Goal: Information Seeking & Learning: Learn about a topic

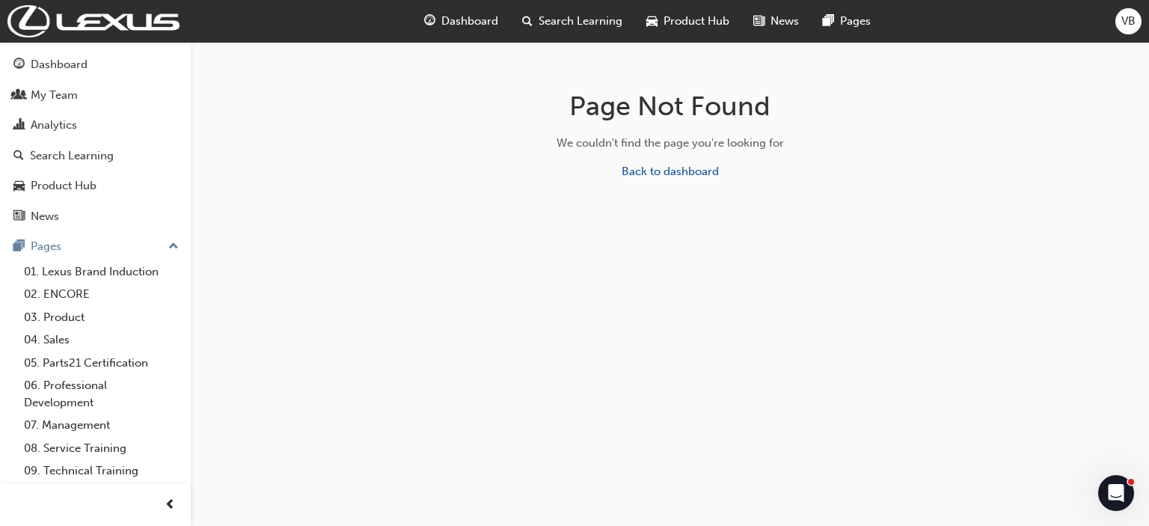
click at [544, 21] on span "Search Learning" at bounding box center [580, 21] width 84 height 17
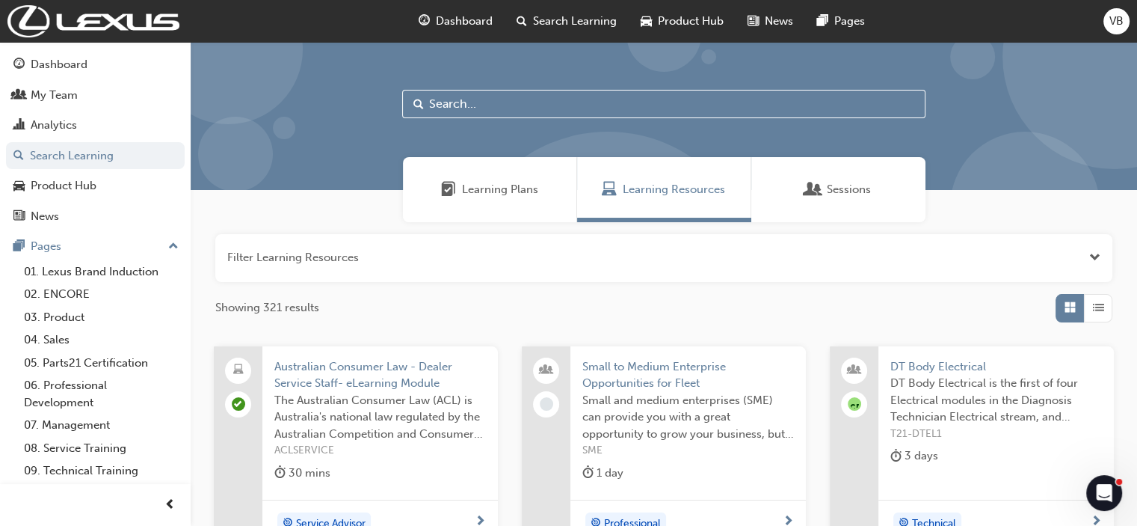
click at [432, 103] on input "text" at bounding box center [663, 104] width 523 height 28
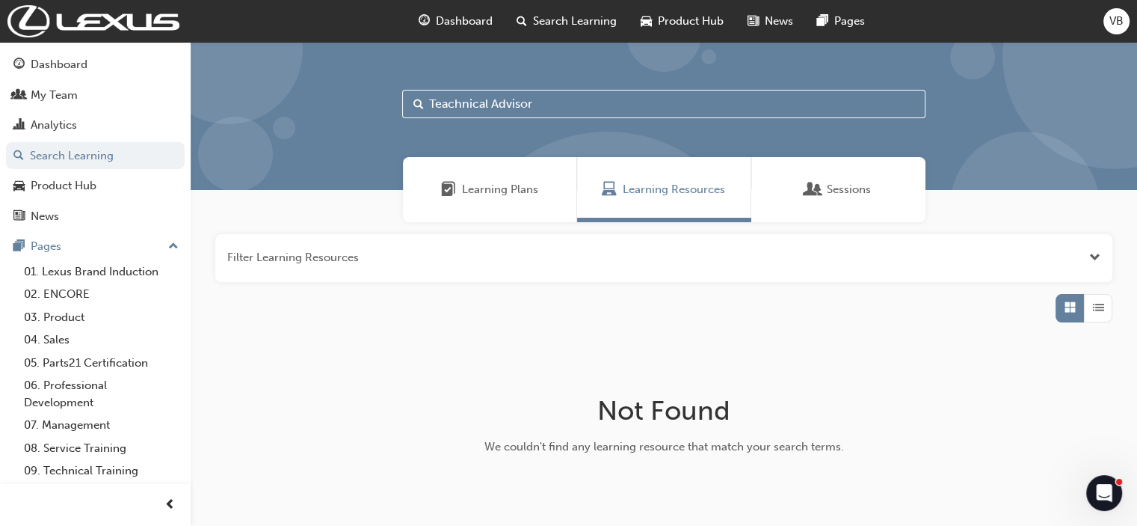
click at [446, 101] on input "Teachnical Advisor" at bounding box center [663, 104] width 523 height 28
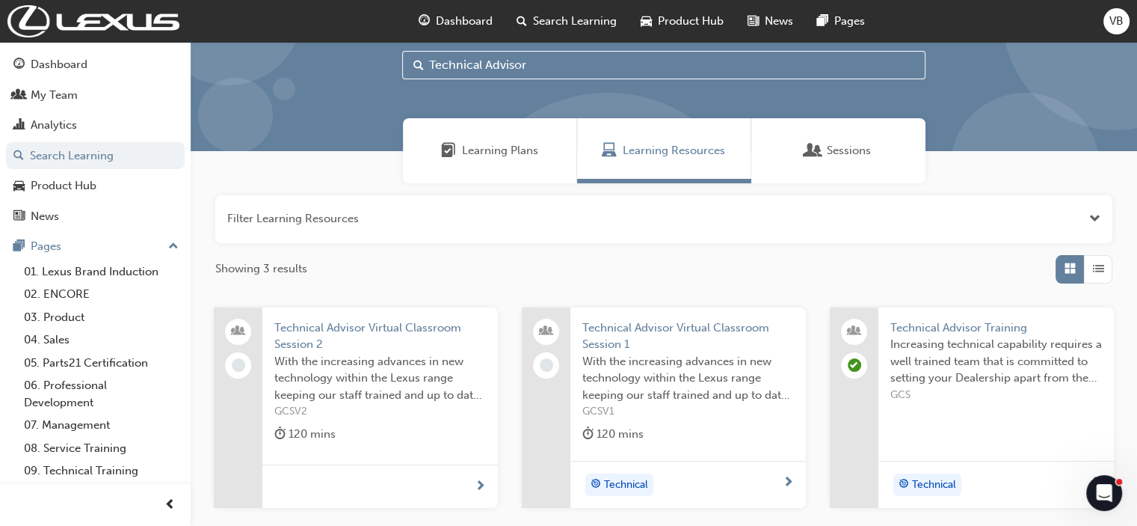
scroll to position [75, 0]
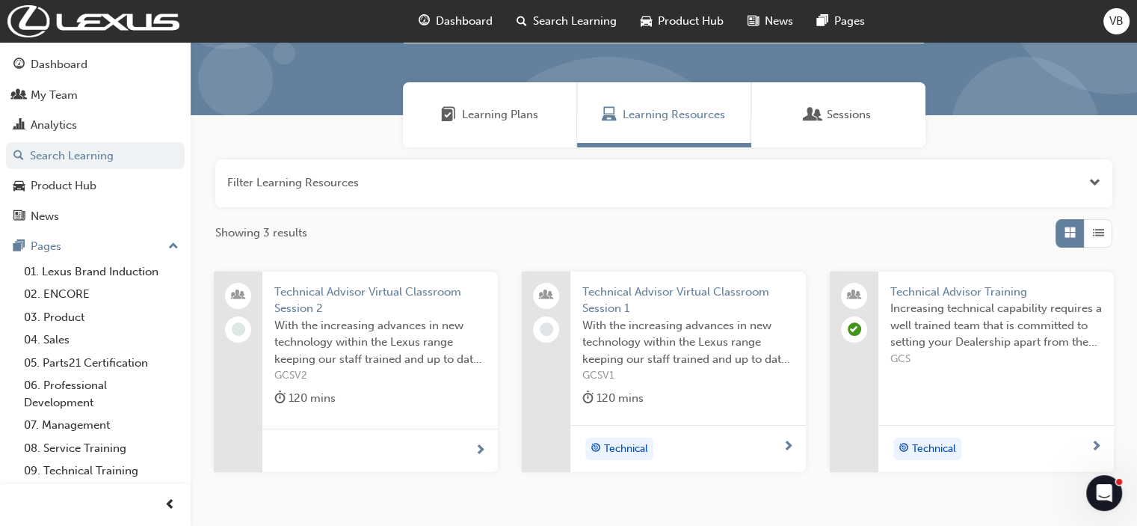
type input "Technical Advisor"
click at [924, 290] on span "Technical Advisor Training" at bounding box center [997, 291] width 212 height 17
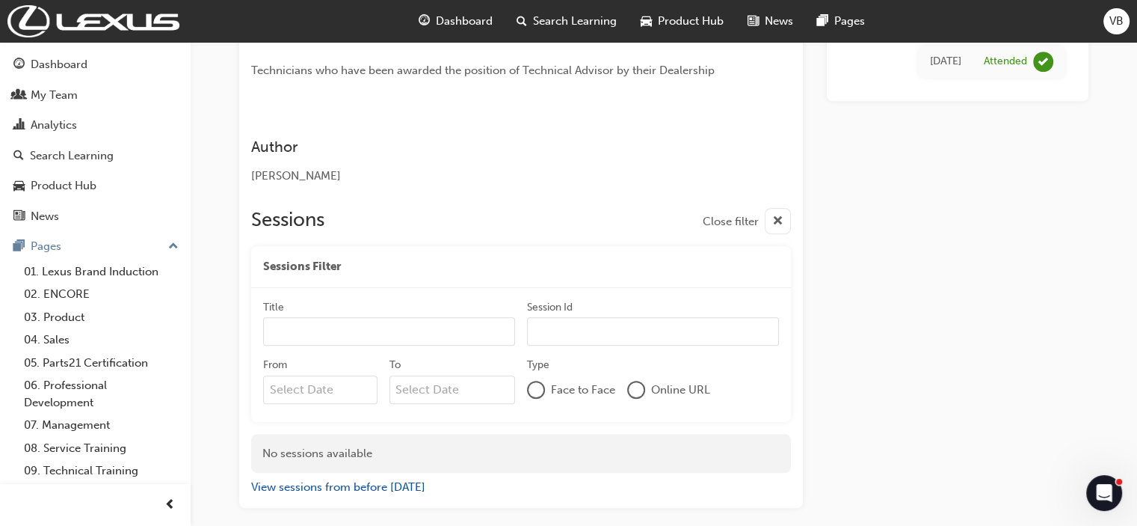
scroll to position [713, 0]
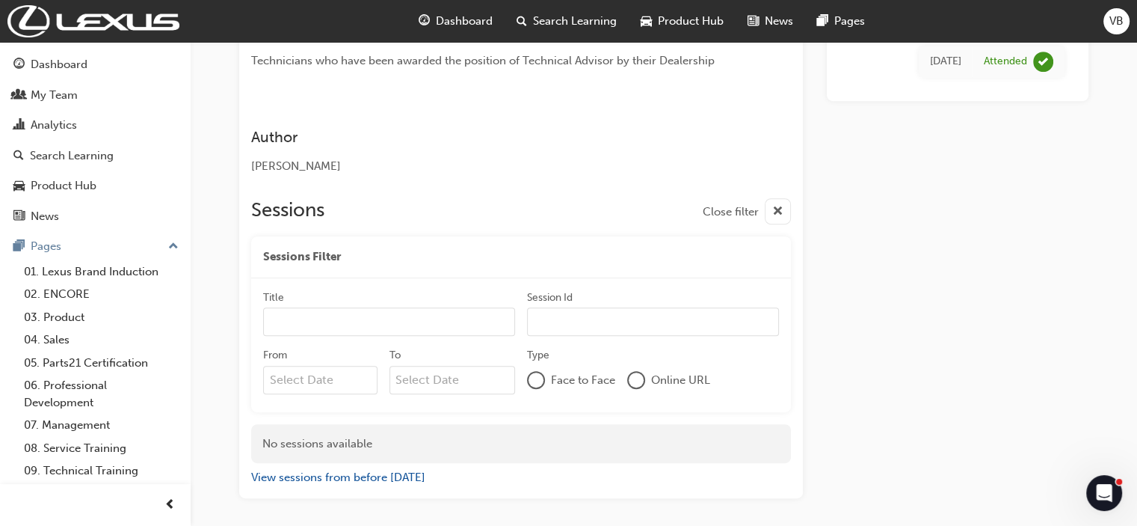
click at [431, 307] on input "Title" at bounding box center [389, 321] width 252 height 28
click at [562, 307] on input "Session Id" at bounding box center [653, 321] width 252 height 28
click at [532, 372] on div at bounding box center [536, 379] width 15 height 15
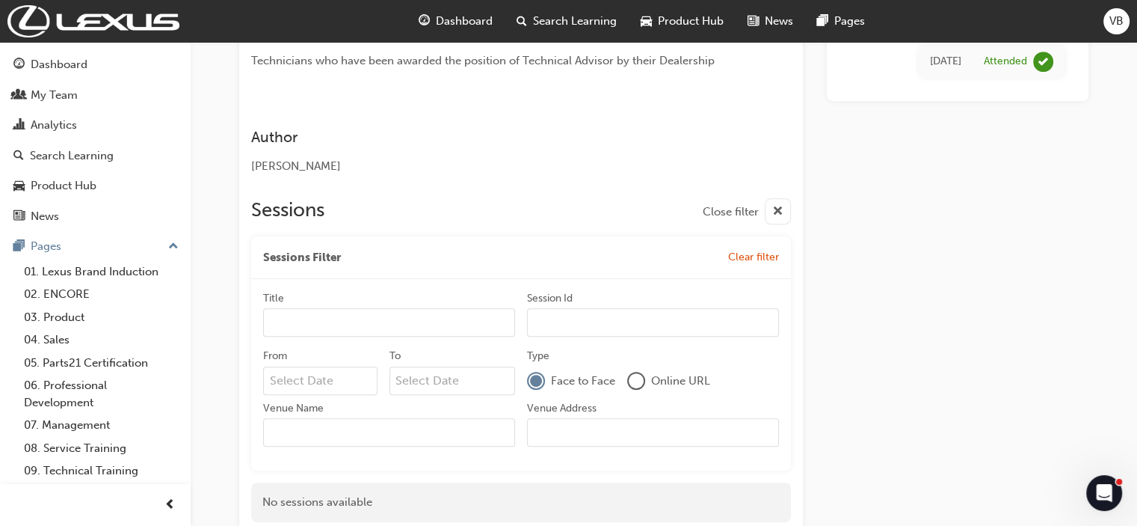
scroll to position [788, 0]
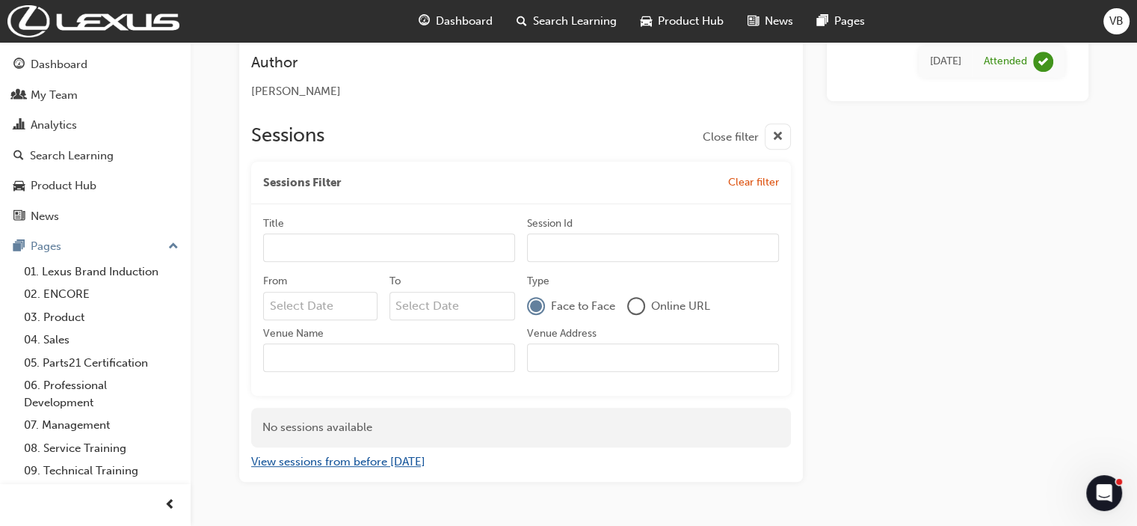
click at [355, 453] on button "View sessions from before [DATE]" at bounding box center [338, 461] width 174 height 17
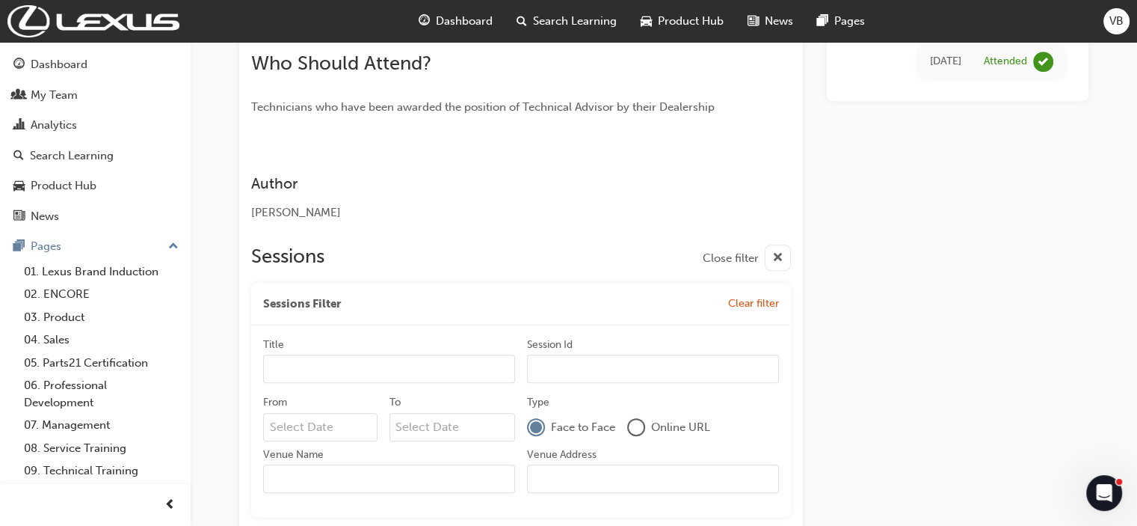
scroll to position [748, 0]
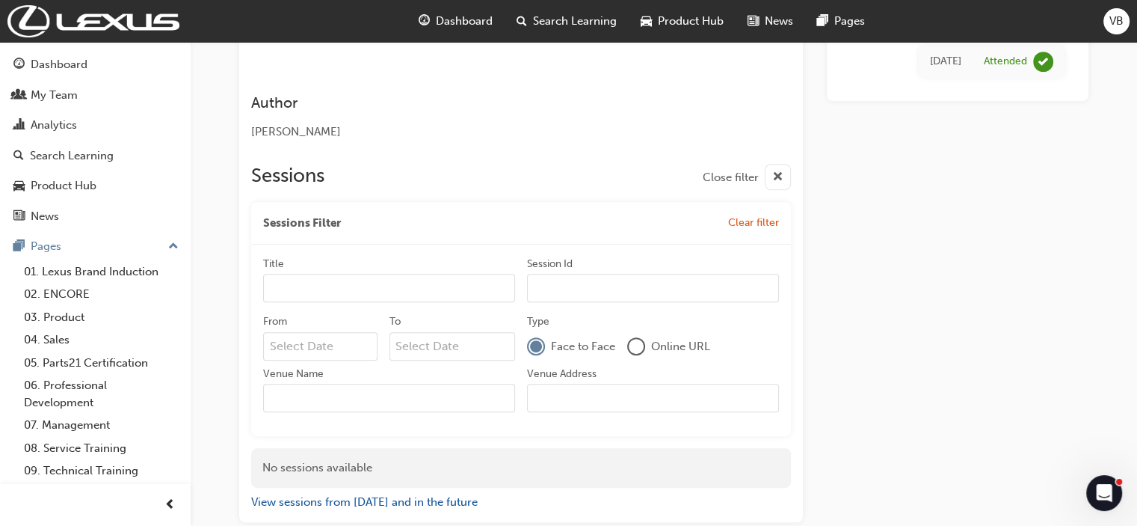
click at [317, 332] on input "From" at bounding box center [320, 346] width 114 height 28
click at [496, 164] on div "Sessions Close filter" at bounding box center [521, 177] width 540 height 26
click at [396, 274] on input "Title" at bounding box center [389, 288] width 252 height 28
click at [550, 274] on input "Session Id" at bounding box center [653, 288] width 252 height 28
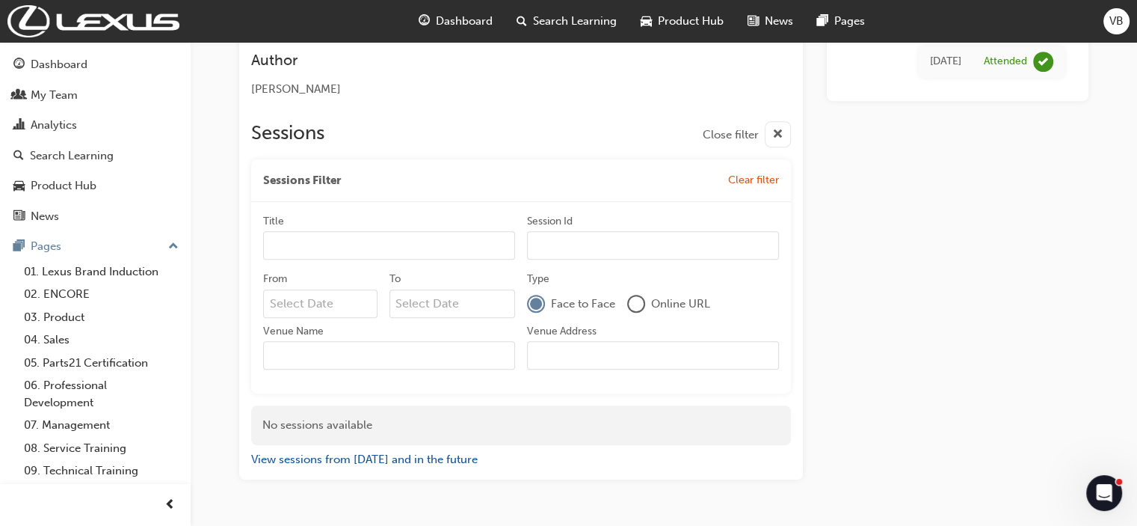
scroll to position [811, 0]
